Goal: Navigation & Orientation: Find specific page/section

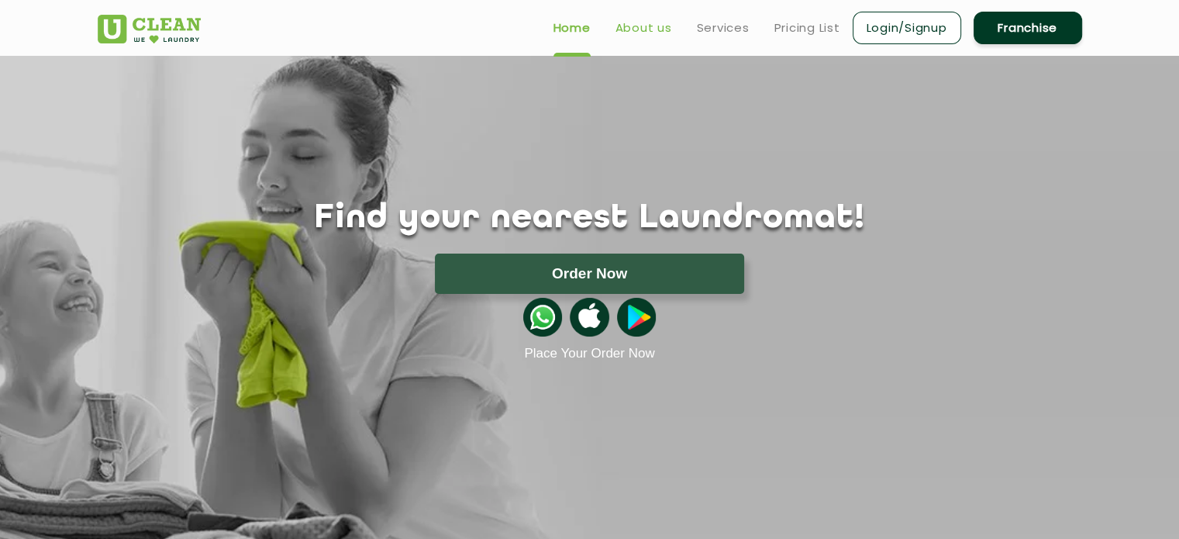
click at [641, 25] on link "About us" at bounding box center [643, 28] width 57 height 19
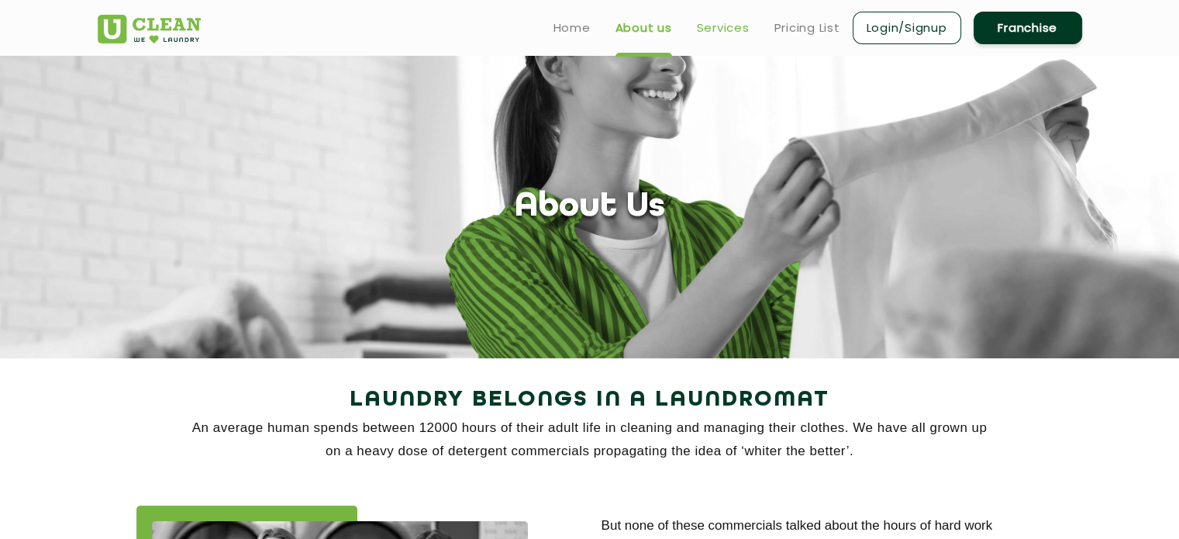
click at [716, 24] on link "Services" at bounding box center [723, 28] width 53 height 19
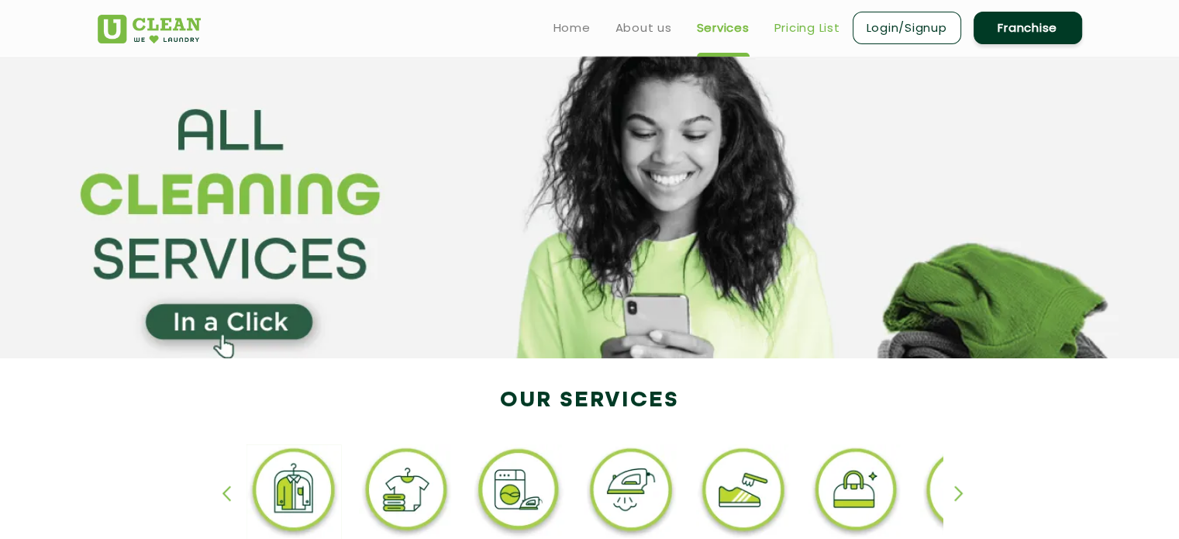
click at [806, 27] on link "Pricing List" at bounding box center [807, 28] width 66 height 19
